Goal: Task Accomplishment & Management: Use online tool/utility

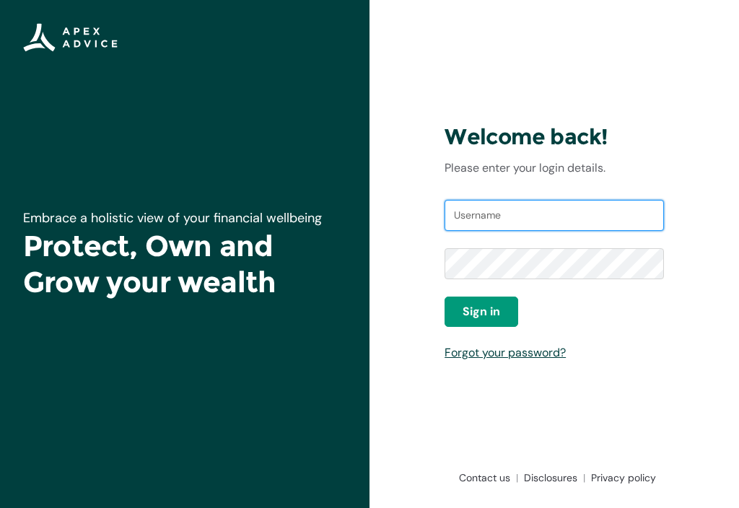
click at [470, 216] on input "Username" at bounding box center [553, 216] width 219 height 32
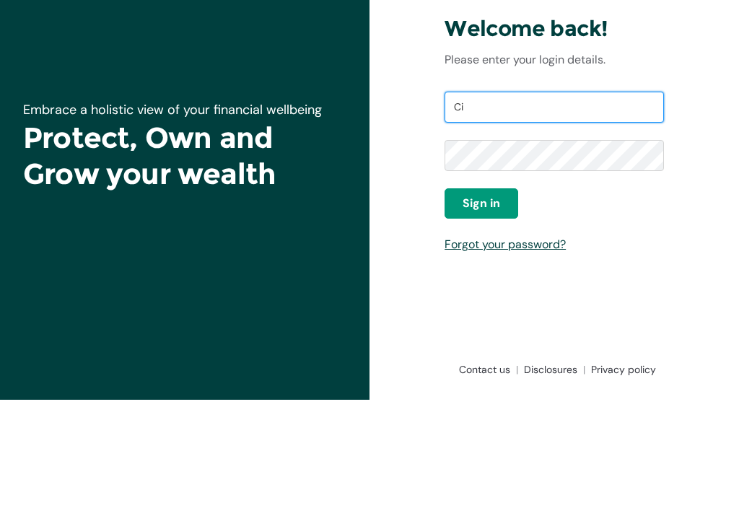
type input "C"
type input "[EMAIL_ADDRESS][DOMAIN_NAME]"
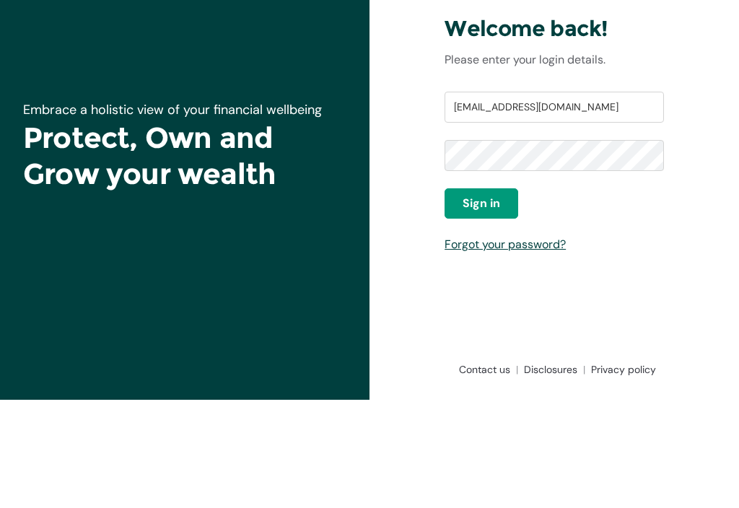
click at [480, 303] on span "Sign in" at bounding box center [481, 311] width 38 height 17
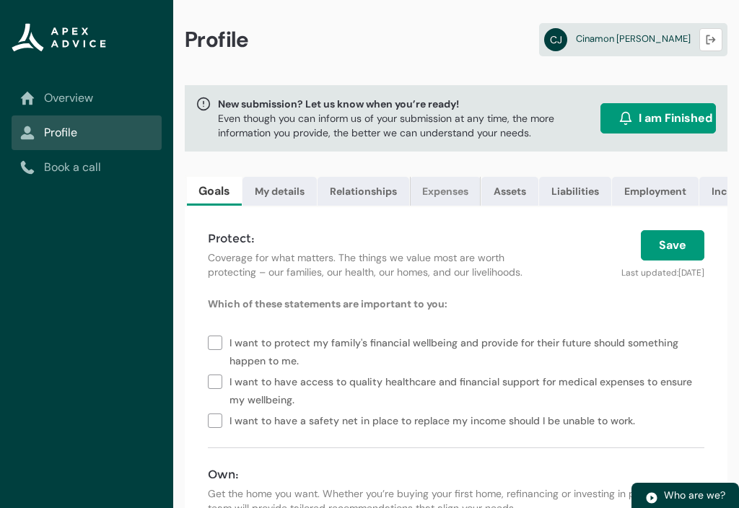
click at [443, 193] on link "Expenses" at bounding box center [445, 191] width 71 height 29
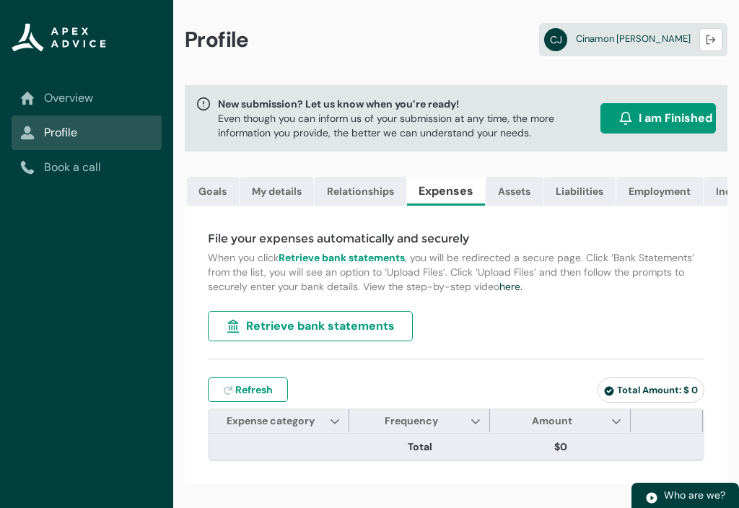
click at [310, 325] on span "Retrieve bank statements" at bounding box center [320, 325] width 149 height 17
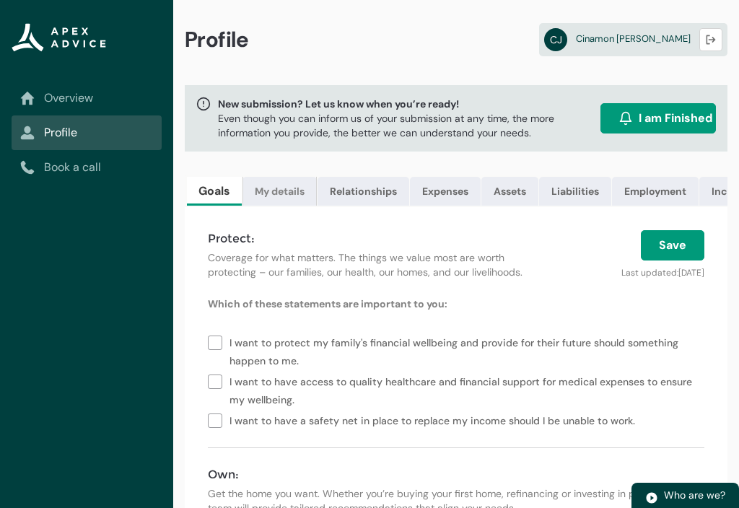
click at [280, 194] on link "My details" at bounding box center [279, 191] width 74 height 29
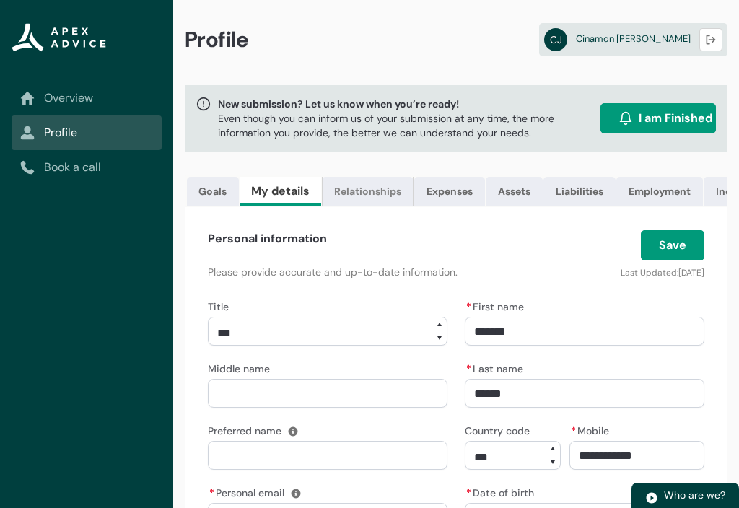
click at [364, 194] on link "Relationships" at bounding box center [368, 191] width 92 height 29
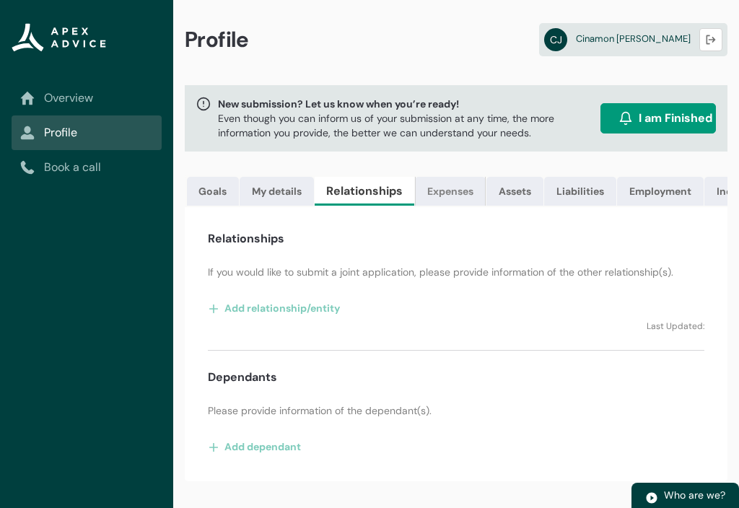
click at [453, 190] on link "Expenses" at bounding box center [450, 191] width 71 height 29
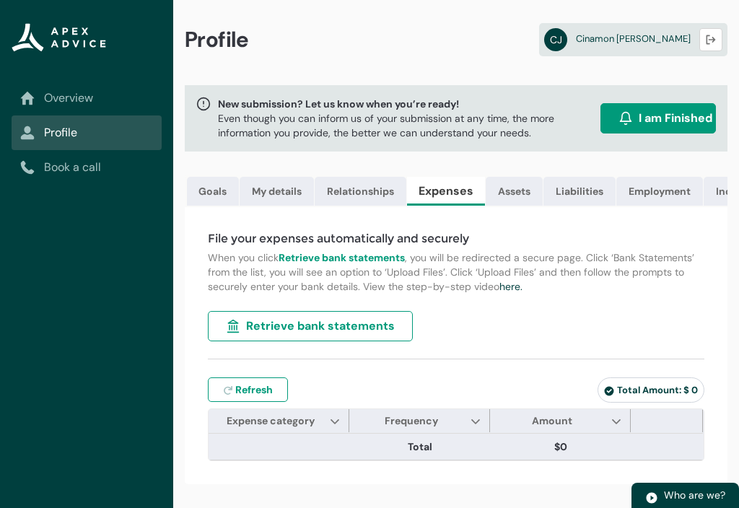
click at [303, 325] on span "Retrieve bank statements" at bounding box center [320, 325] width 149 height 17
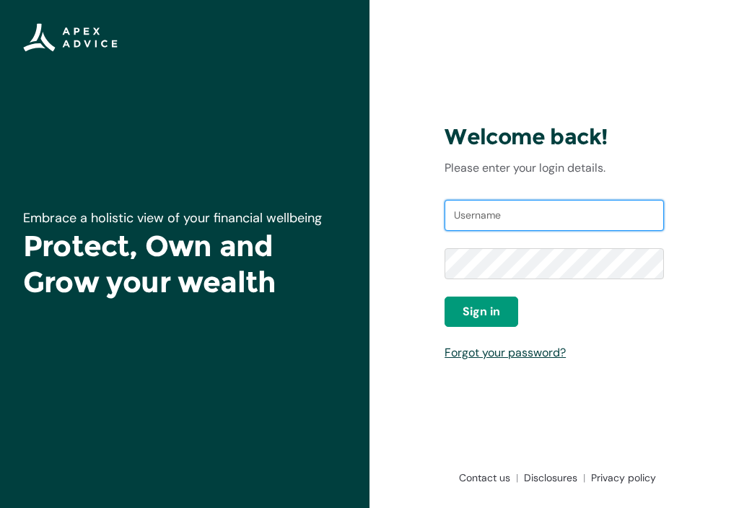
click at [489, 208] on input "Username" at bounding box center [553, 216] width 219 height 32
type input "[EMAIL_ADDRESS][DOMAIN_NAME]"
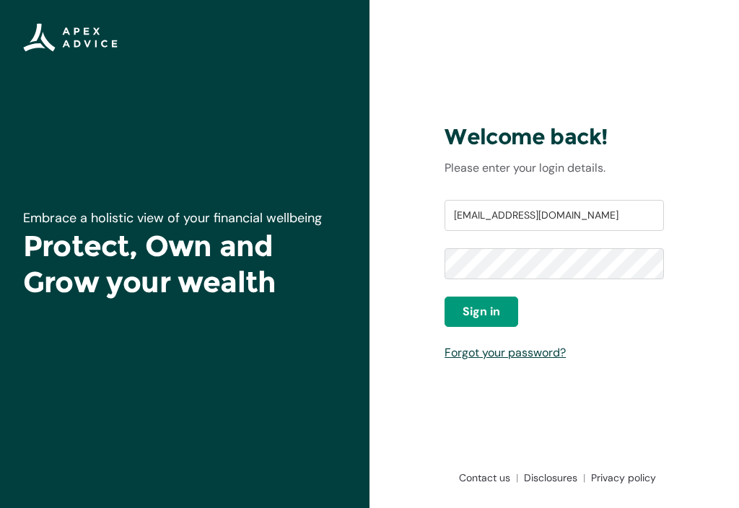
click at [474, 312] on span "Sign in" at bounding box center [481, 311] width 38 height 17
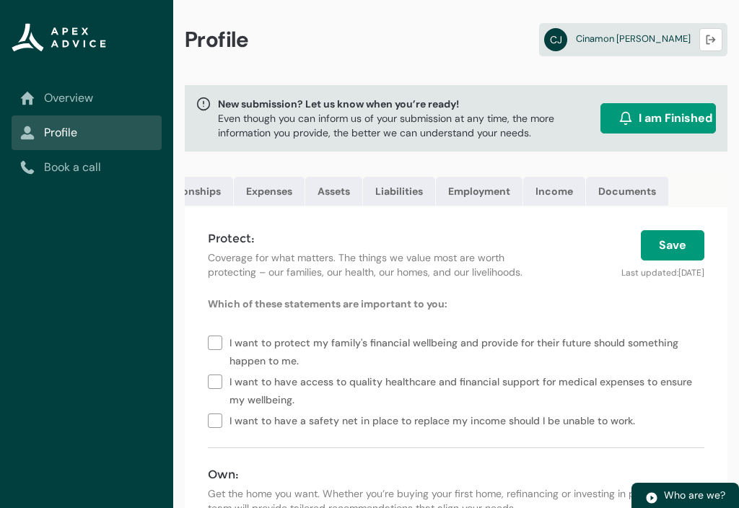
scroll to position [0, 177]
click at [554, 189] on link "Income" at bounding box center [553, 191] width 62 height 29
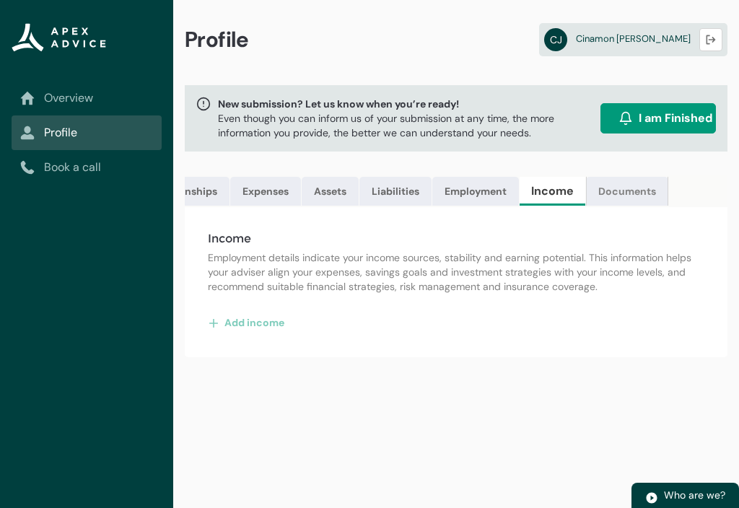
click at [628, 195] on link "Documents" at bounding box center [627, 191] width 82 height 29
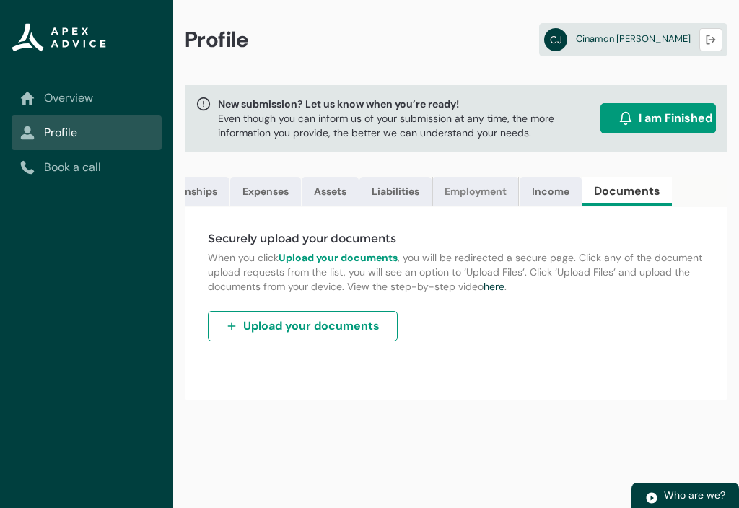
click at [477, 190] on link "Employment" at bounding box center [475, 191] width 87 height 29
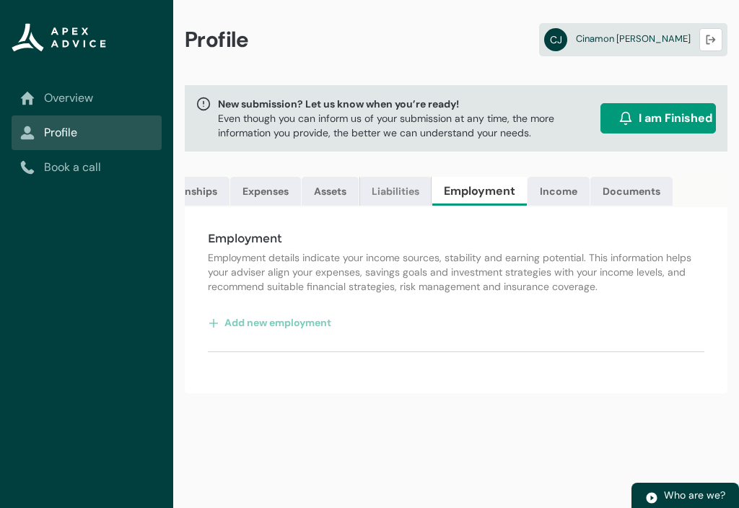
click at [401, 188] on link "Liabilities" at bounding box center [395, 191] width 72 height 29
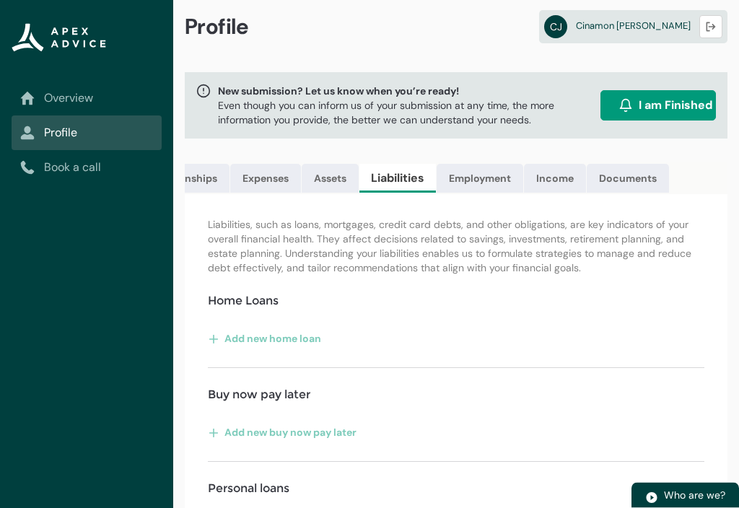
scroll to position [0, 0]
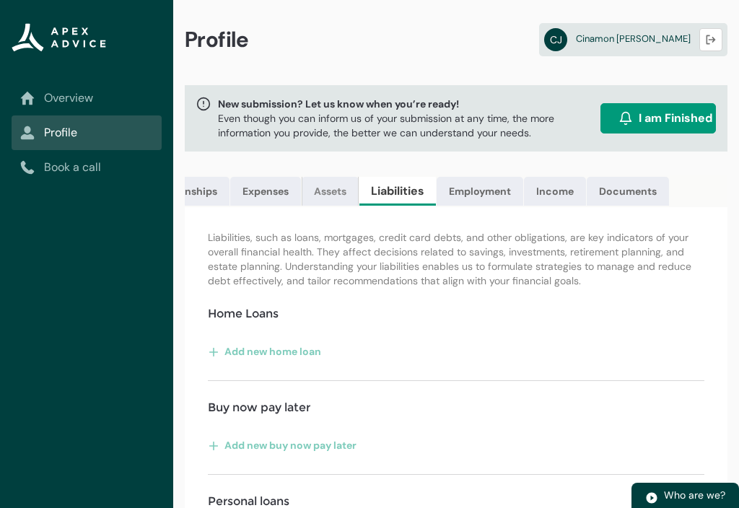
click at [328, 198] on link "Assets" at bounding box center [330, 191] width 57 height 29
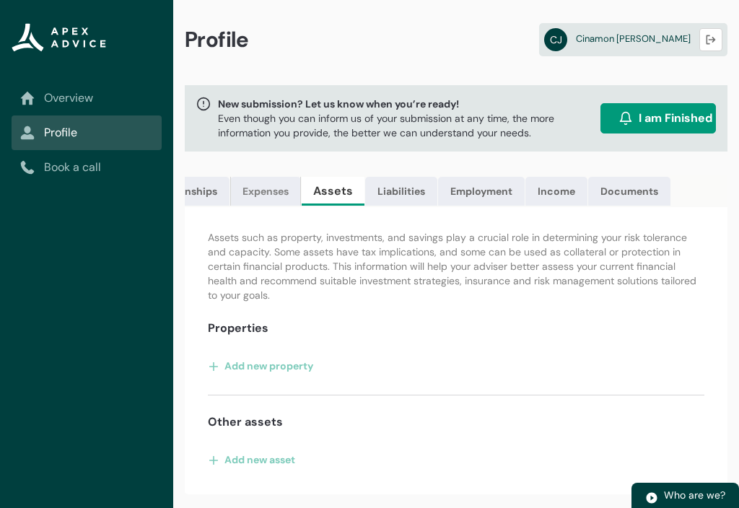
click at [264, 190] on link "Expenses" at bounding box center [265, 191] width 71 height 29
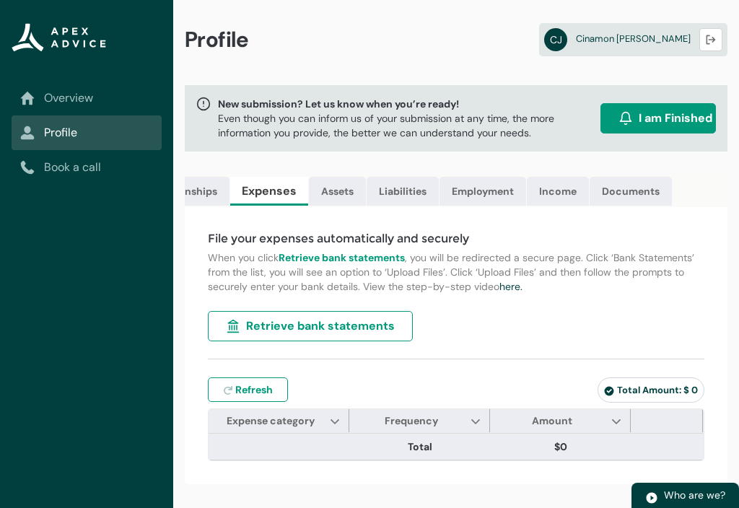
click at [308, 328] on span "Retrieve bank statements" at bounding box center [320, 325] width 149 height 17
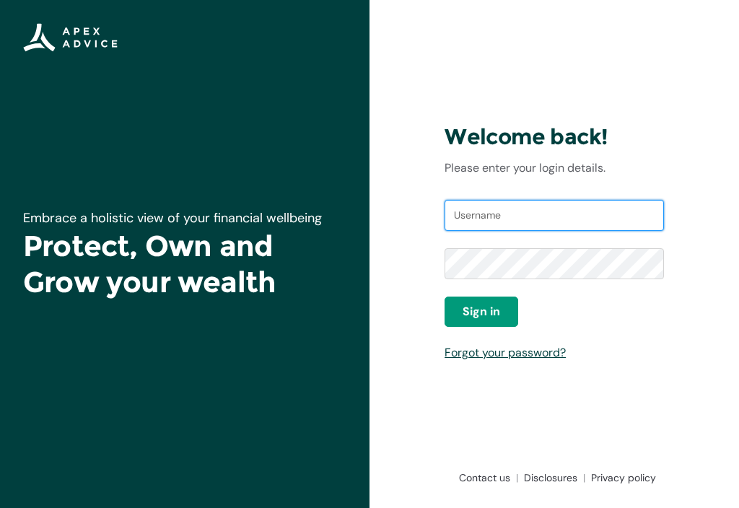
click at [486, 219] on input "Username" at bounding box center [553, 216] width 219 height 32
type input "cinamonanderson@gmail.com"
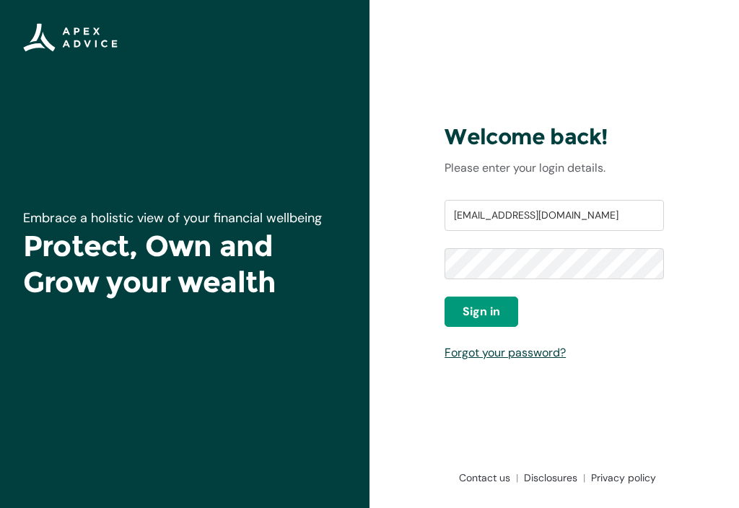
click at [482, 308] on span "Sign in" at bounding box center [481, 311] width 38 height 17
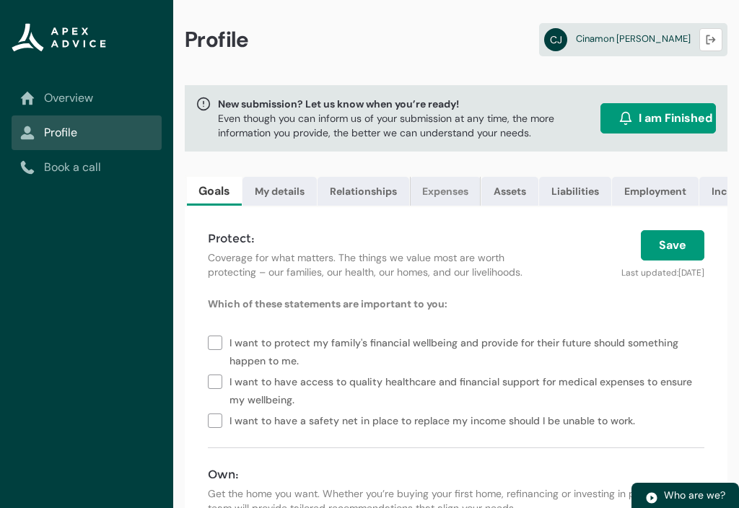
click at [447, 189] on link "Expenses" at bounding box center [445, 191] width 71 height 29
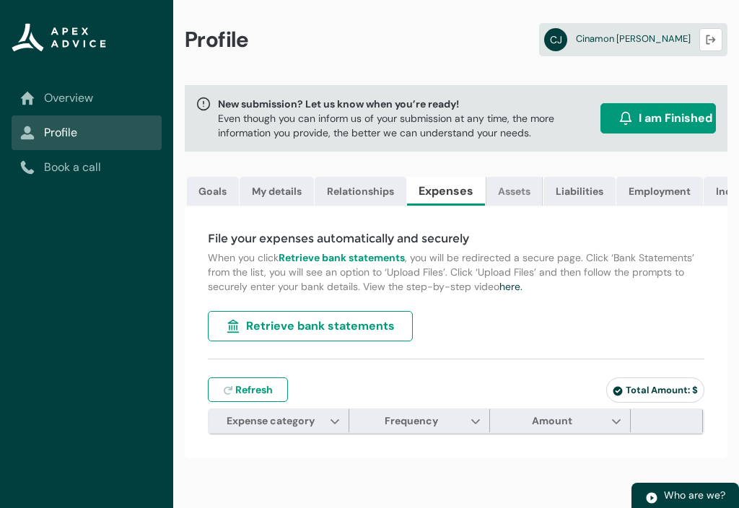
click at [508, 196] on link "Assets" at bounding box center [514, 191] width 57 height 29
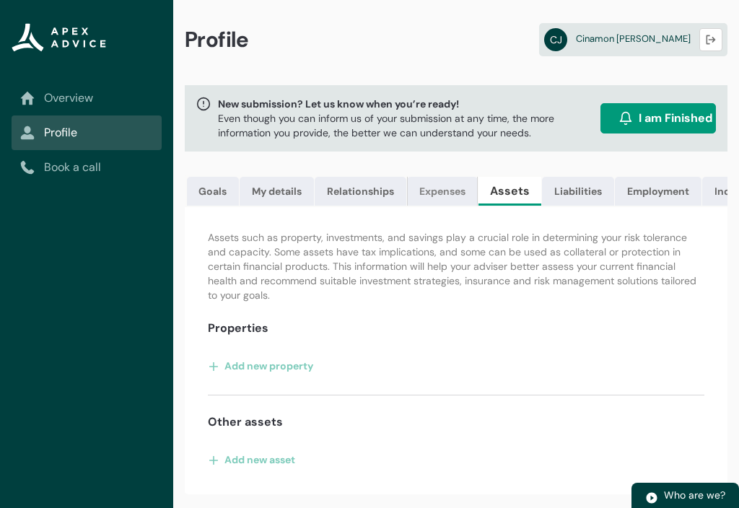
click at [439, 191] on link "Expenses" at bounding box center [442, 191] width 71 height 29
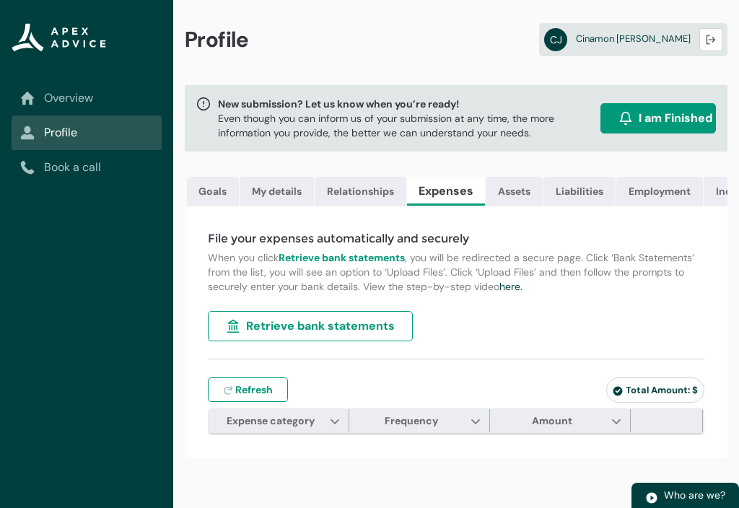
click at [302, 324] on span "Retrieve bank statements" at bounding box center [320, 325] width 149 height 17
